Goal: Information Seeking & Learning: Learn about a topic

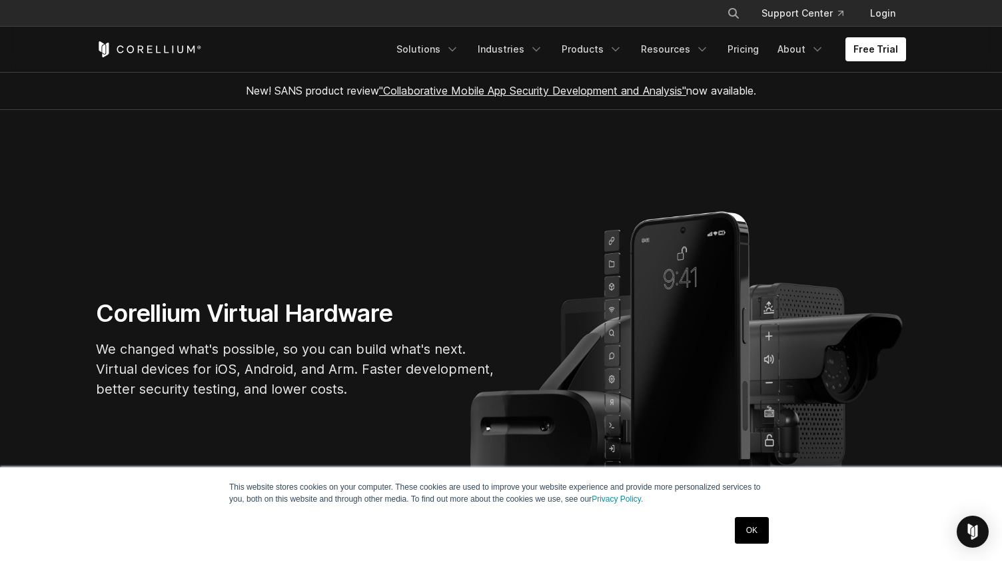
click at [749, 531] on link "OK" at bounding box center [752, 530] width 34 height 27
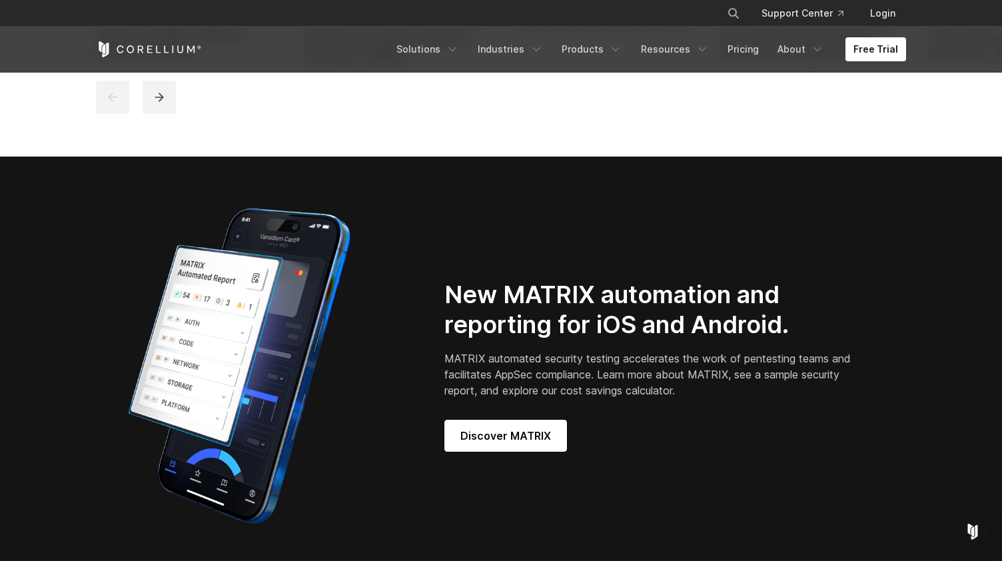
scroll to position [1000, 0]
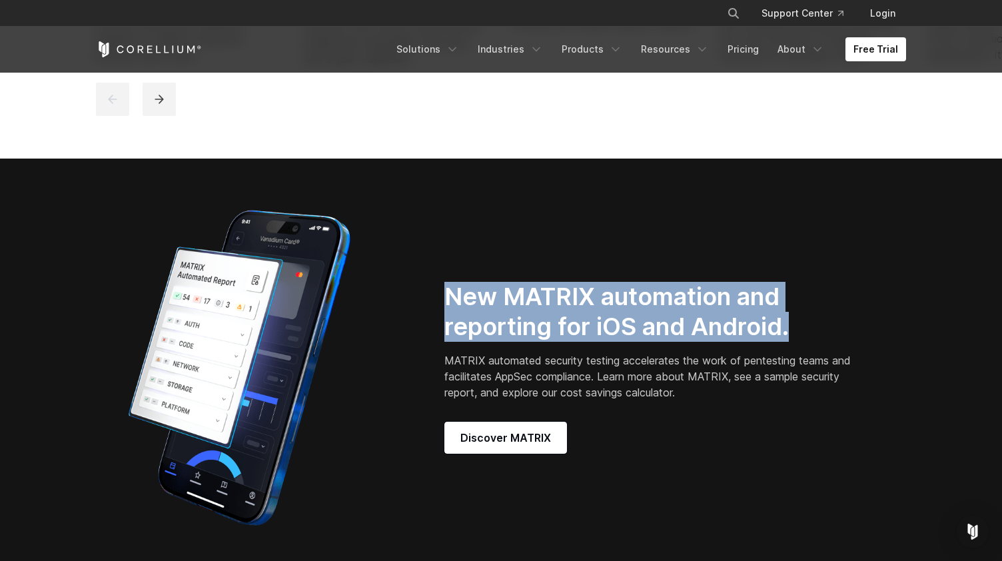
drag, startPoint x: 433, startPoint y: 306, endPoint x: 837, endPoint y: 335, distance: 405.6
click at [836, 335] on div "New MATRIX automation and reporting for iOS and Android. MATRIX automated secur…" at bounding box center [675, 368] width 489 height 172
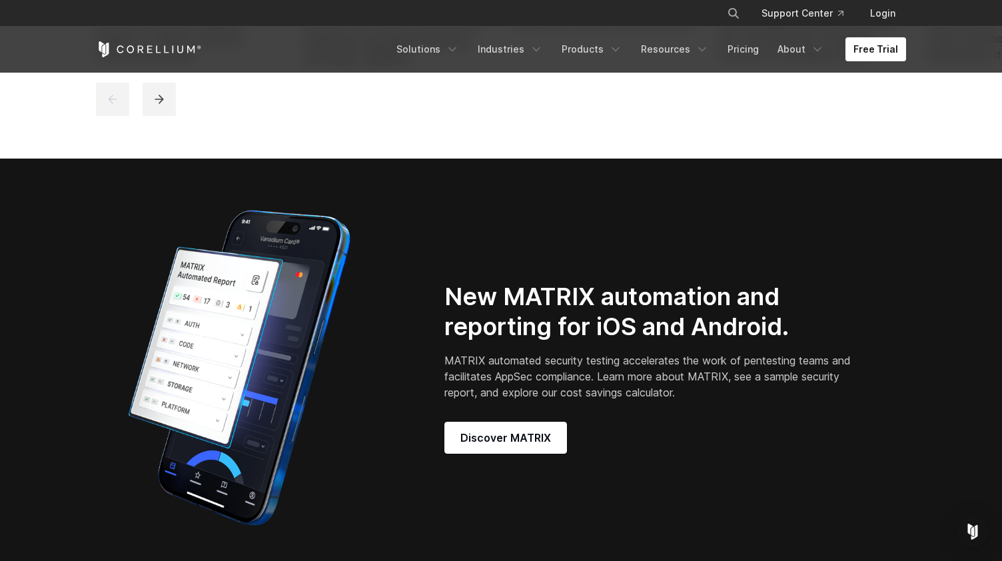
drag, startPoint x: 837, startPoint y: 335, endPoint x: 892, endPoint y: 361, distance: 60.5
click at [892, 361] on div "New MATRIX automation and reporting for iOS and Android. MATRIX automated secur…" at bounding box center [675, 368] width 489 height 172
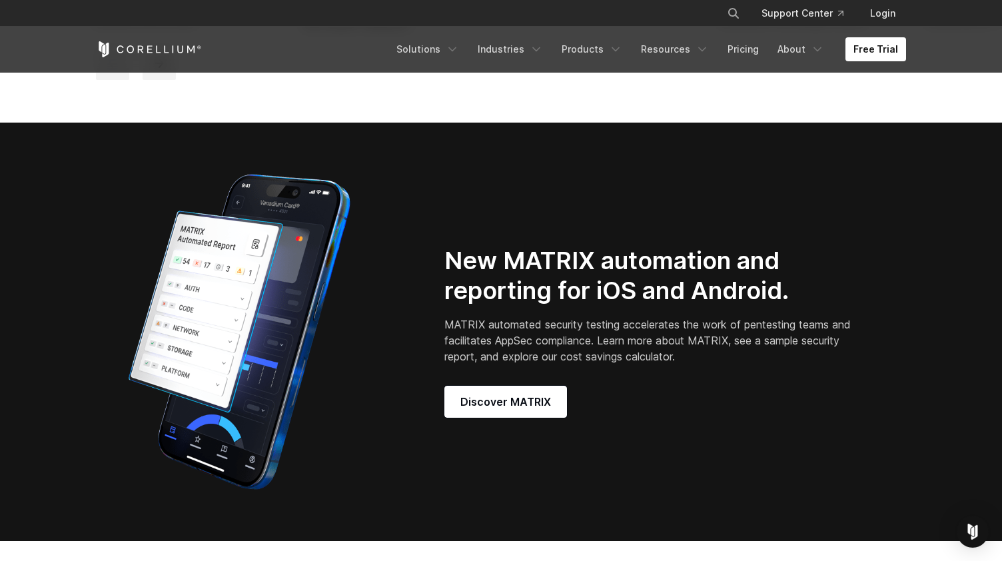
scroll to position [1066, 0]
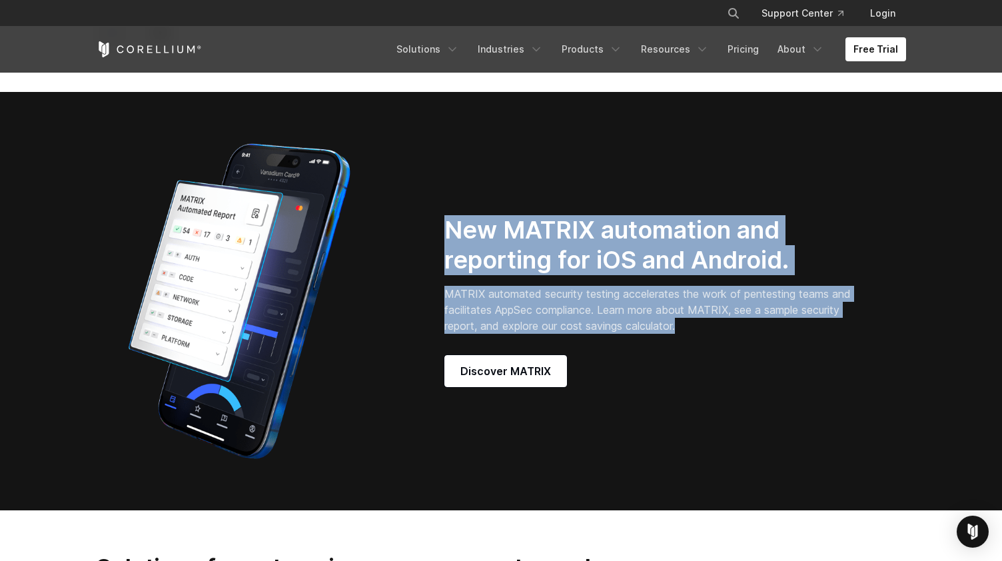
drag, startPoint x: 738, startPoint y: 337, endPoint x: 431, endPoint y: 241, distance: 321.3
click at [431, 241] on div "New MATRIX automation and reporting for iOS and Android. MATRIX automated secur…" at bounding box center [501, 301] width 837 height 333
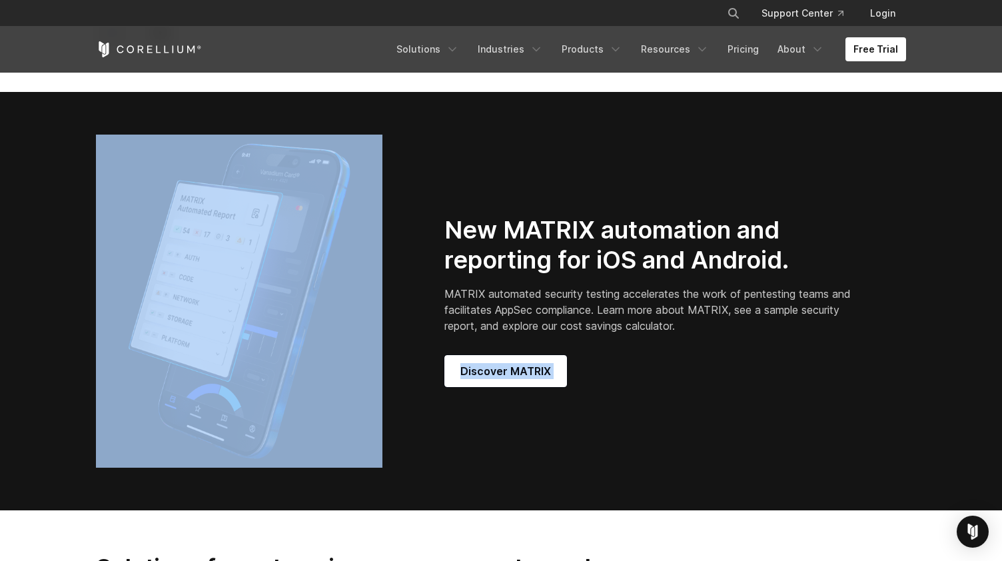
click at [767, 334] on p "MATRIX automated security testing accelerates the work of pentesting teams and …" at bounding box center [650, 310] width 411 height 48
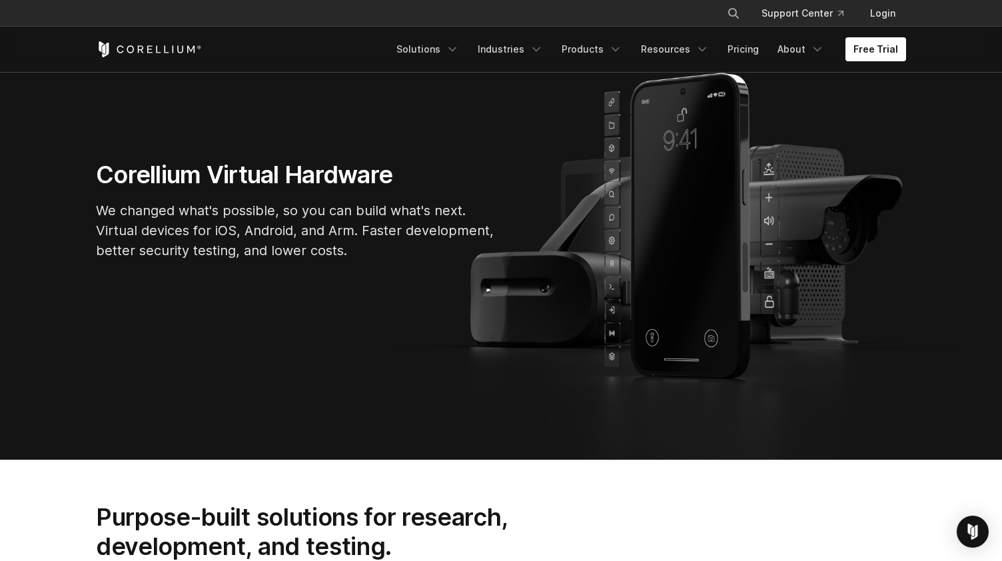
scroll to position [0, 0]
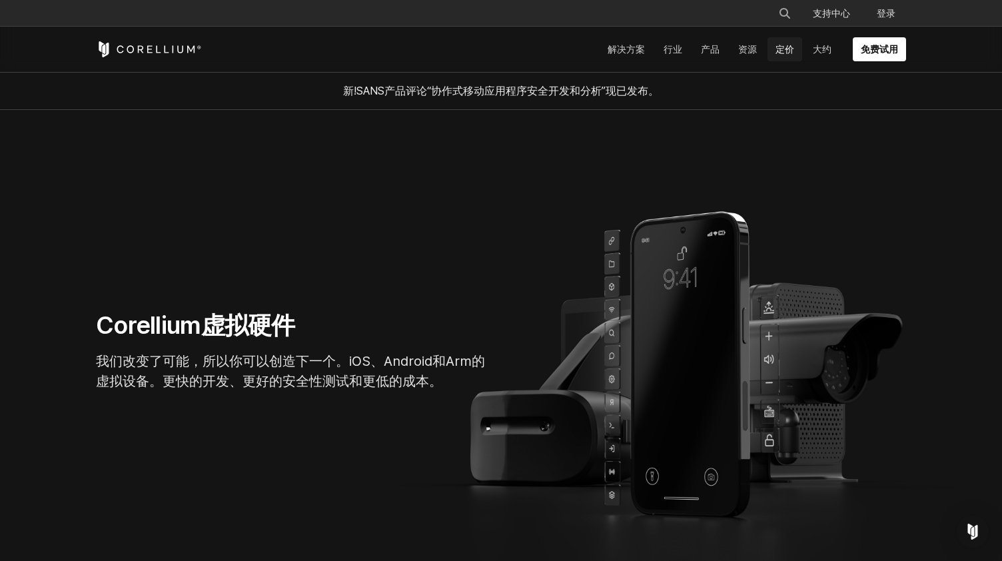
click at [785, 49] on font "定价" at bounding box center [785, 49] width 19 height 13
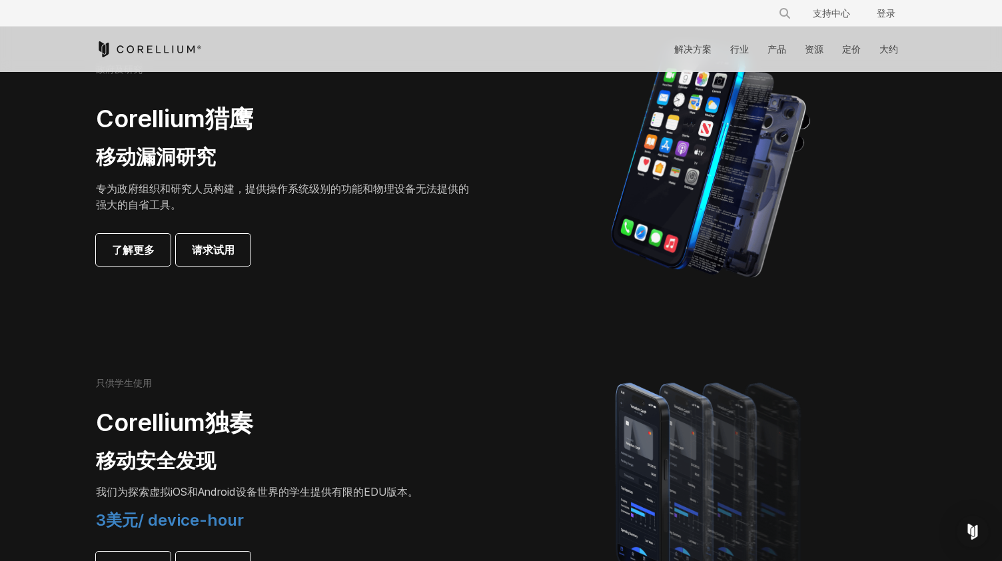
scroll to position [600, 0]
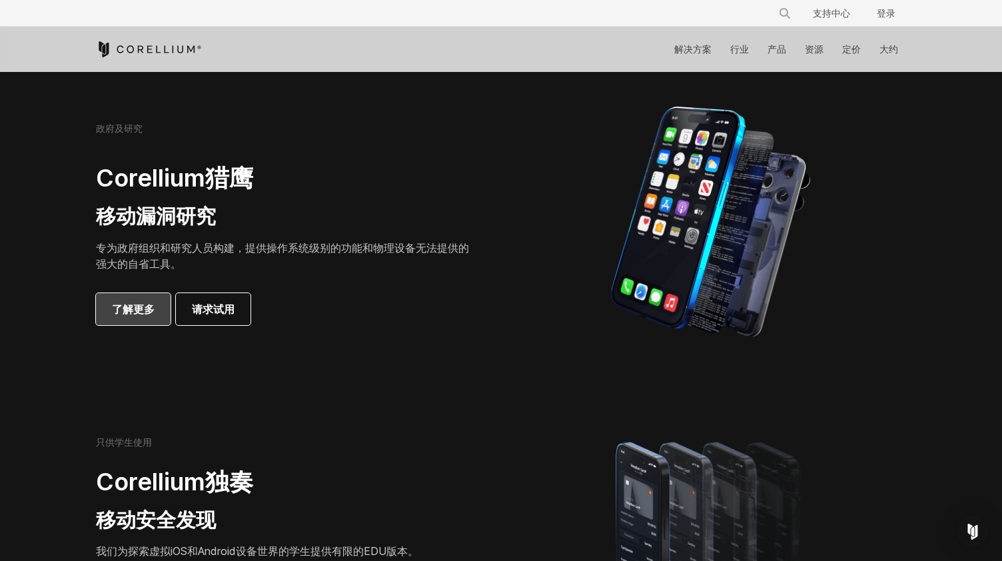
click at [135, 306] on font "了解更多" at bounding box center [133, 309] width 43 height 16
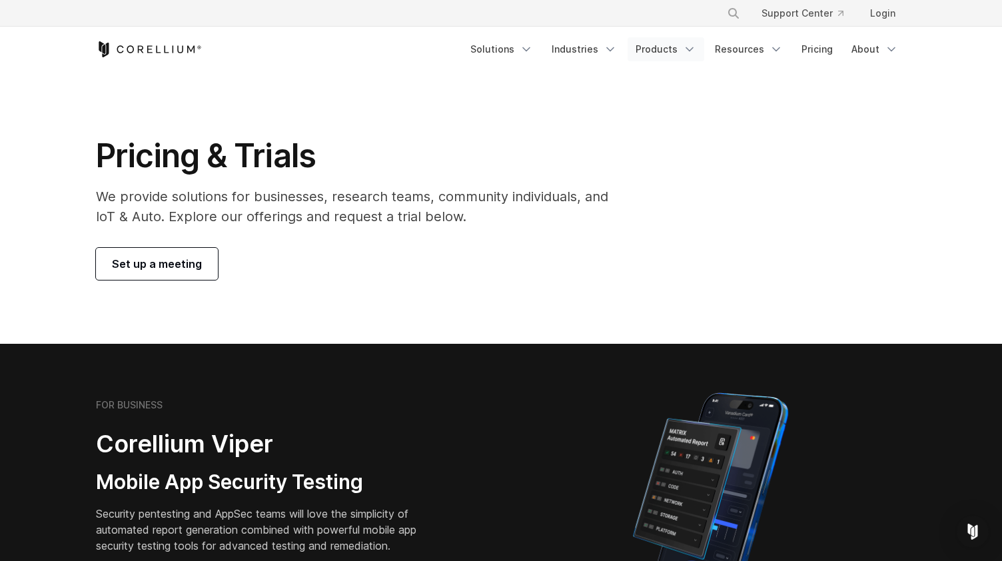
click at [644, 51] on link "Products" at bounding box center [666, 49] width 77 height 24
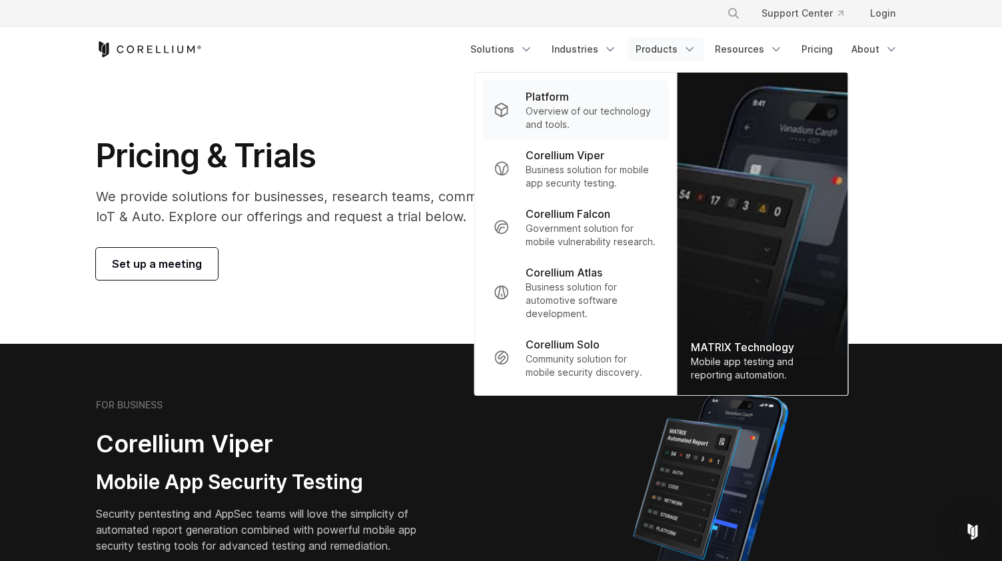
click at [569, 103] on p "Platform" at bounding box center [547, 97] width 43 height 16
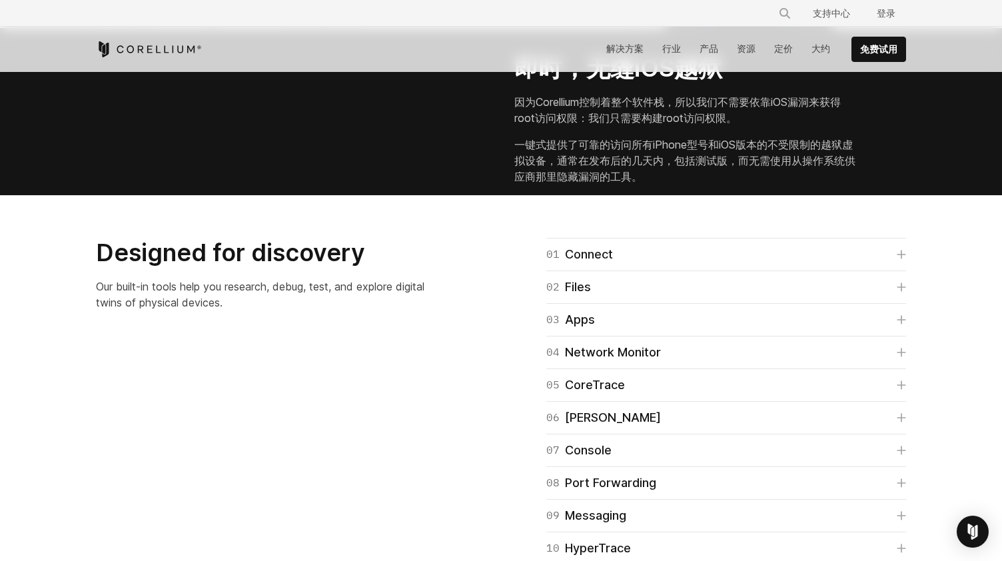
scroll to position [1733, 0]
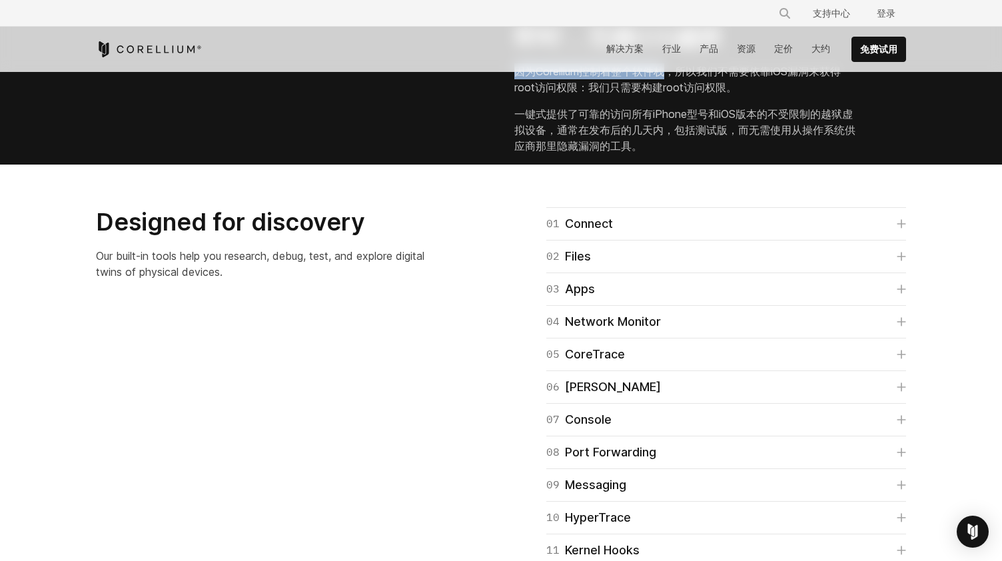
drag, startPoint x: 669, startPoint y: 258, endPoint x: 516, endPoint y: 251, distance: 153.5
click at [516, 154] on div "即时，无缝iOS越狱 因为Corellium控制着整个软件栈，所以我们不需要依靠iOS漏洞来获得root访问权限：我们只需要构建root访问权限。 一键式提供…" at bounding box center [701, 88] width 373 height 131
copy font "因为Corellium控制着整个软件栈"
click at [687, 95] on font "因为Corellium控制着整个软件栈，所以我们不需要依靠iOS漏洞来获得root访问权限：我们只需要构建root访问权限。" at bounding box center [685, 79] width 341 height 32
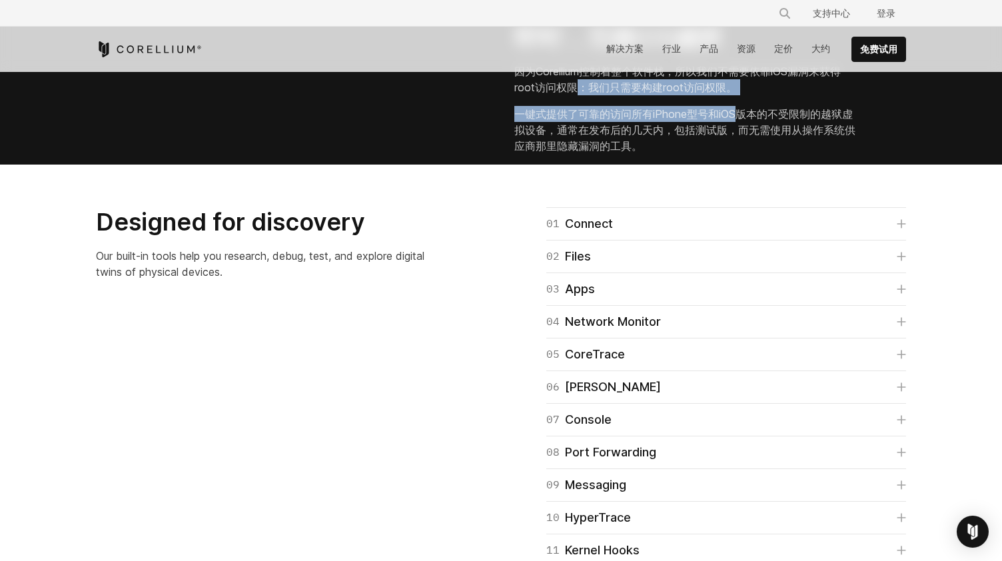
drag, startPoint x: 581, startPoint y: 277, endPoint x: 736, endPoint y: 296, distance: 155.8
click at [736, 154] on div "即时，无缝iOS越狱 因为Corellium控制着整个软件栈，所以我们不需要依靠iOS漏洞来获得root访问权限：我们只需要构建root访问权限。 一键式提供…" at bounding box center [701, 88] width 373 height 131
copy div "：我们只需要构建root访问权限。 一键式提供了可靠的访问所有iPhone型号和iOS"
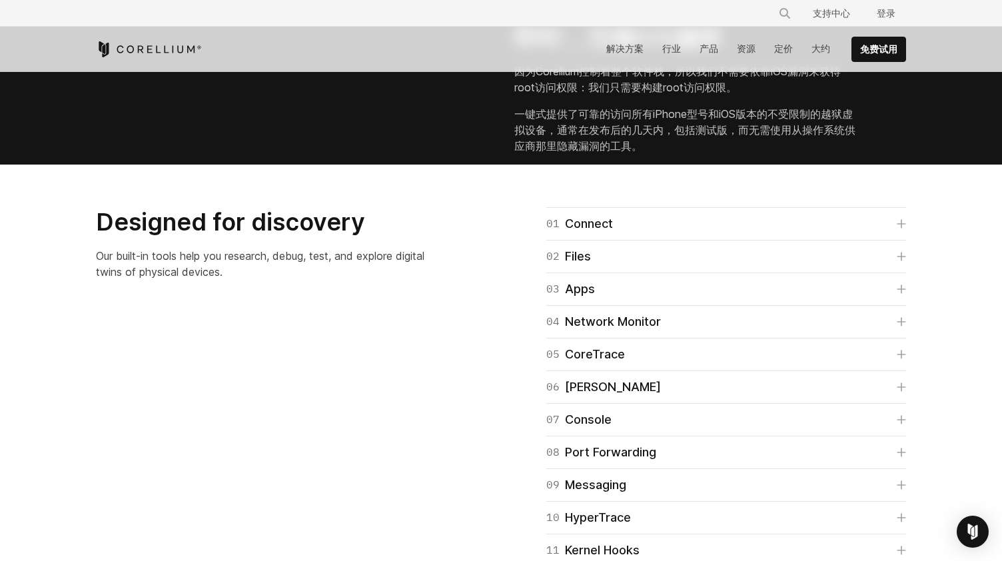
click at [706, 154] on font "一键式提供了可靠的访问所有iPhone型号和iOS版本的不受限制的越狱虚拟设备，通常在发布后的几天内，包括测试版，而无需使用从操作系统供应商那里隐藏漏洞的工具。" at bounding box center [685, 130] width 341 height 48
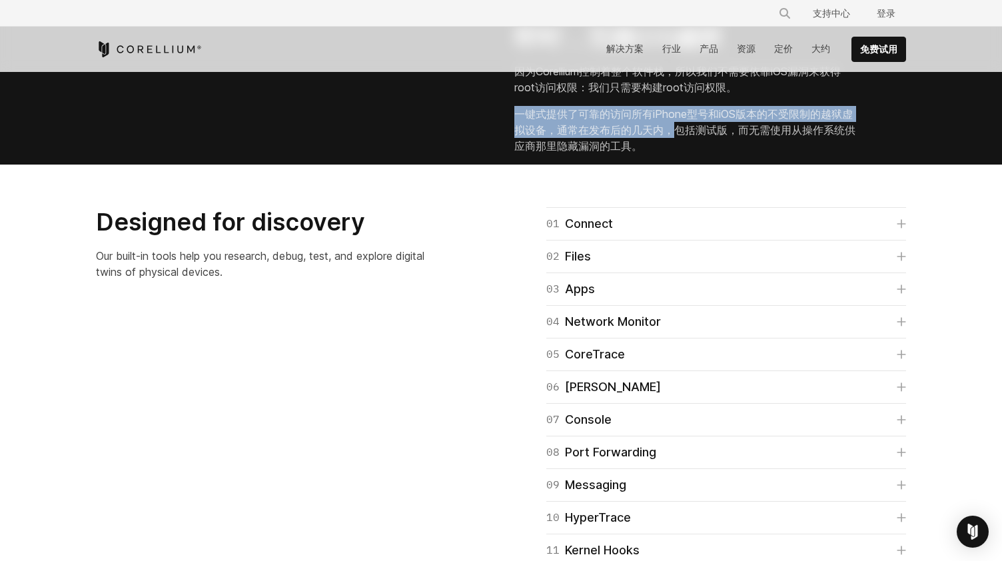
drag, startPoint x: 515, startPoint y: 303, endPoint x: 684, endPoint y: 316, distance: 169.2
click at [683, 154] on font "一键式提供了可靠的访问所有iPhone型号和iOS版本的不受限制的越狱虚拟设备，通常在发布后的几天内，包括测试版，而无需使用从操作系统供应商那里隐藏漏洞的工具。" at bounding box center [685, 130] width 341 height 48
copy font "一键式提供了可靠的访问所有iPhone型号和iOS版本的不受限制的越狱虚拟设备，通常在发布后的几天内，包"
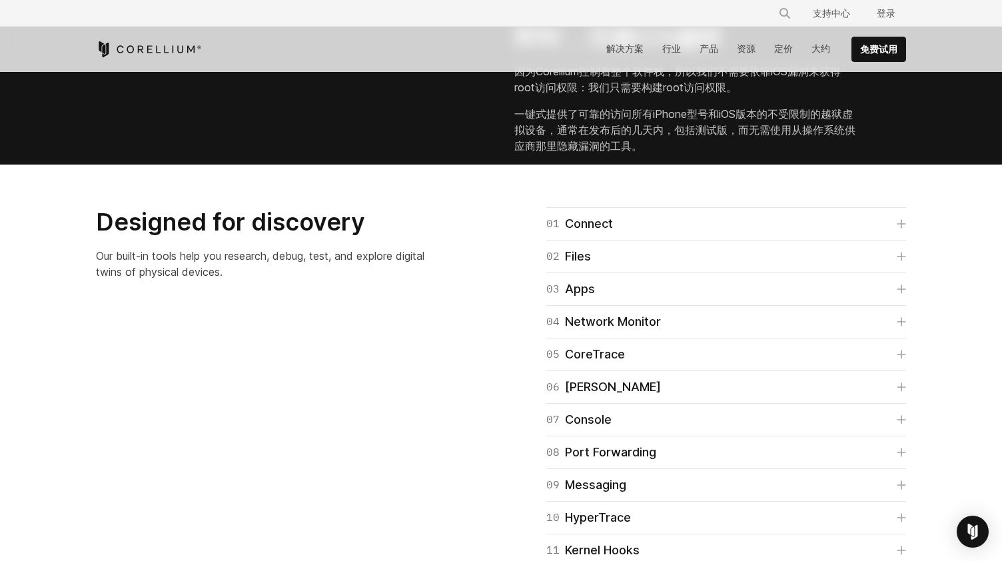
click at [673, 165] on div "即时，无缝iOS越狱 因为Corellium控制着整个软件栈，所以我们不需要依靠iOS漏洞来获得root访问权限：我们只需要构建root访问权限。 一键式提供…" at bounding box center [710, 92] width 419 height 146
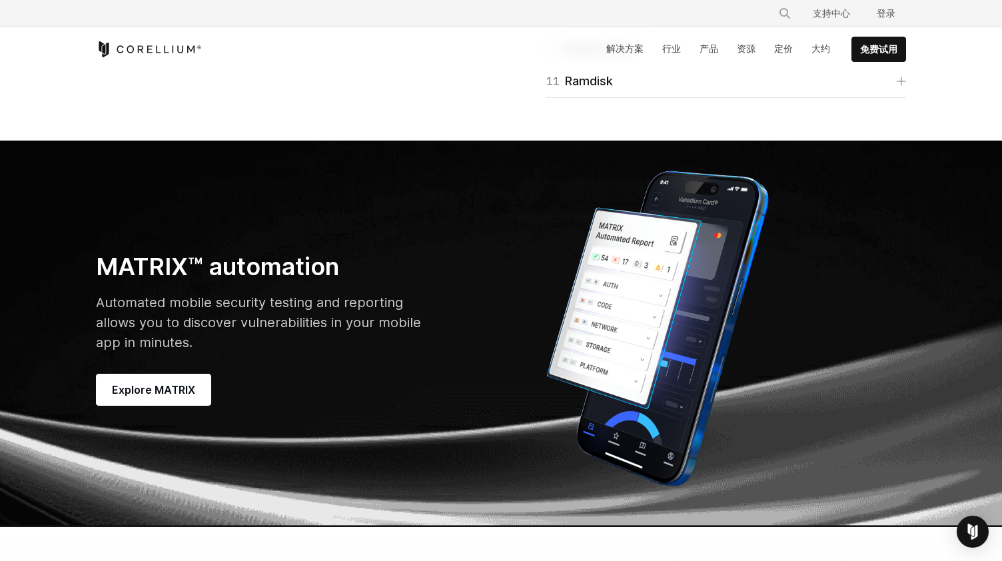
scroll to position [3466, 0]
